Goal: Obtain resource: Download file/media

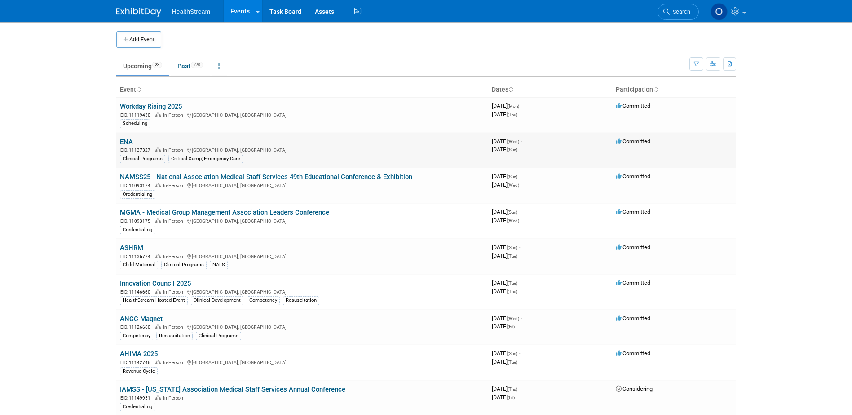
click at [126, 142] on link "ENA" at bounding box center [126, 142] width 13 height 8
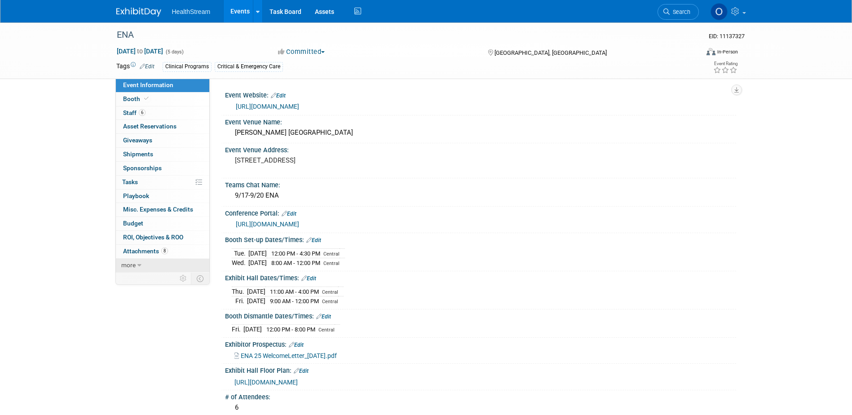
click at [139, 261] on link "more" at bounding box center [162, 265] width 93 height 13
click at [139, 261] on link "less" at bounding box center [162, 265] width 93 height 13
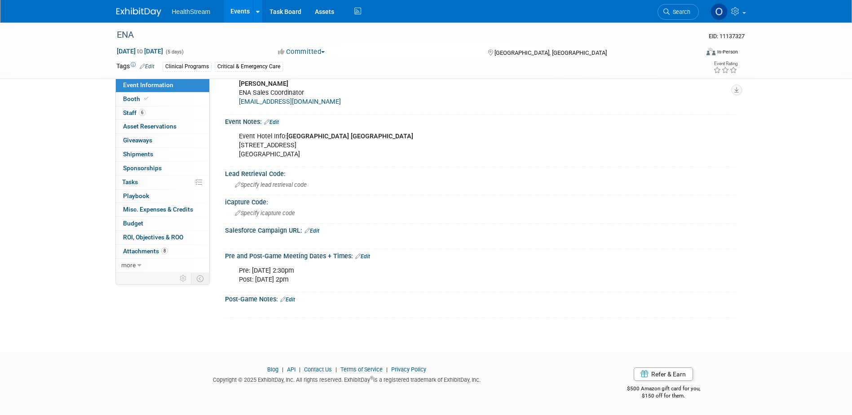
scroll to position [372, 0]
click at [138, 251] on span "Attachments 8" at bounding box center [145, 250] width 45 height 7
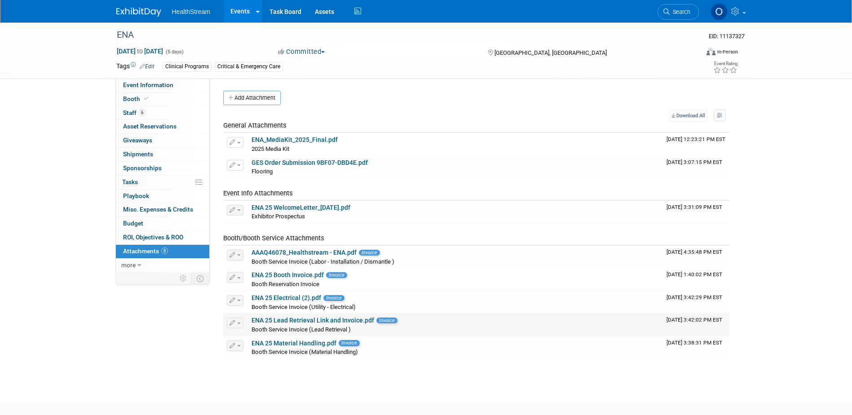
click at [300, 320] on link "ENA 25 Lead Retrieval Link and Invoice.pdf" at bounding box center [313, 320] width 123 height 7
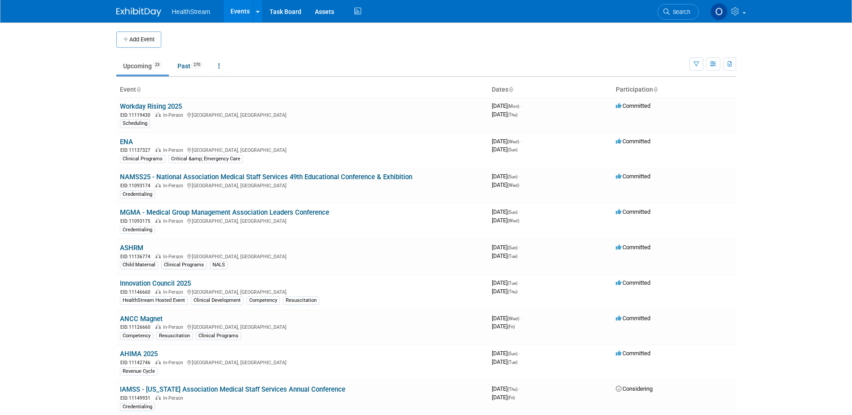
click at [131, 350] on link "AHIMA 2025" at bounding box center [139, 354] width 38 height 8
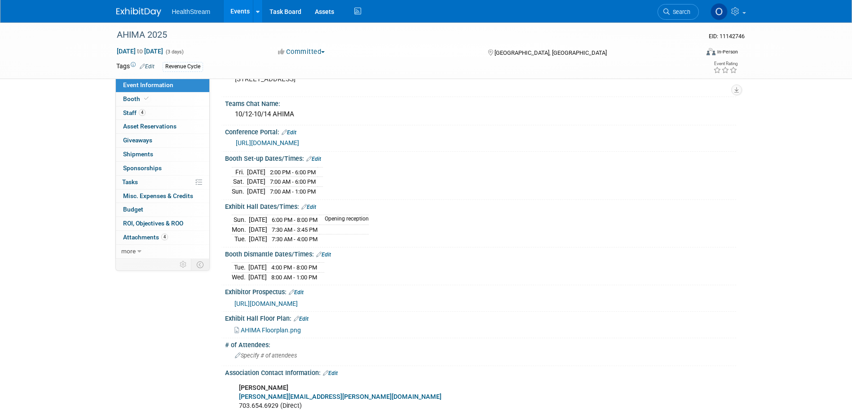
scroll to position [225, 0]
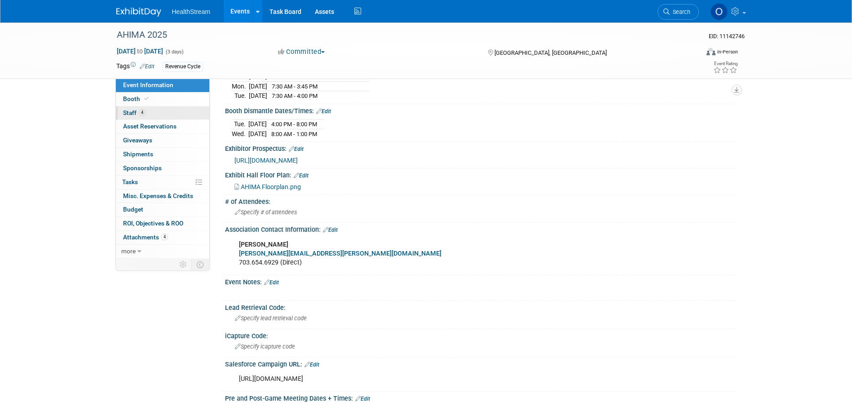
click at [151, 117] on link "4 Staff 4" at bounding box center [162, 112] width 93 height 13
